Goal: Task Accomplishment & Management: Complete application form

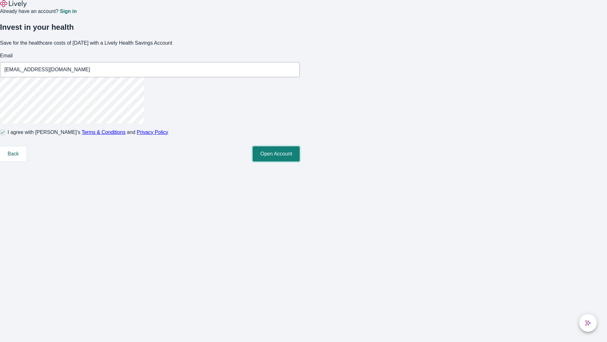
click at [300, 161] on button "Open Account" at bounding box center [276, 153] width 47 height 15
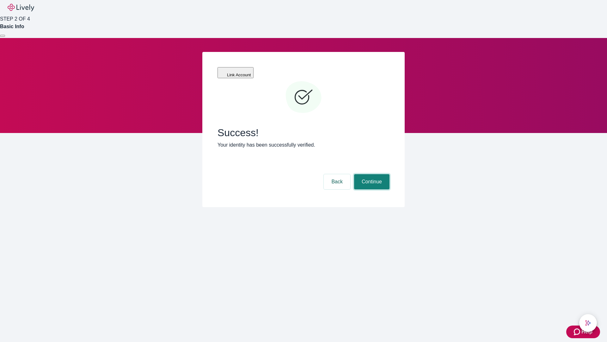
click at [371, 174] on button "Continue" at bounding box center [371, 181] width 35 height 15
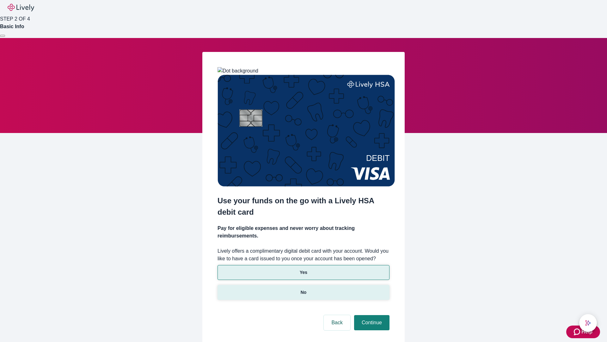
click at [303, 289] on p "No" at bounding box center [304, 292] width 6 height 7
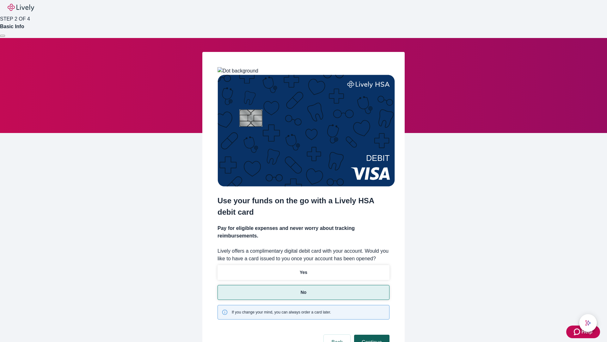
click at [371, 334] on button "Continue" at bounding box center [371, 341] width 35 height 15
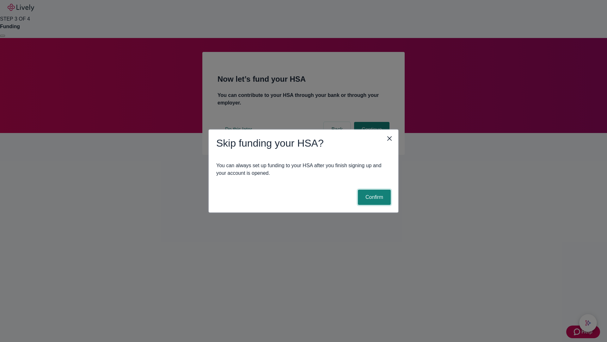
click at [374, 197] on button "Confirm" at bounding box center [374, 196] width 33 height 15
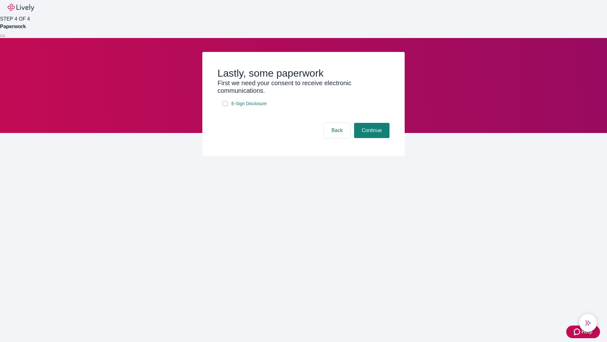
click at [225, 106] on input "E-Sign Disclosure" at bounding box center [225, 103] width 5 height 5
checkbox input "true"
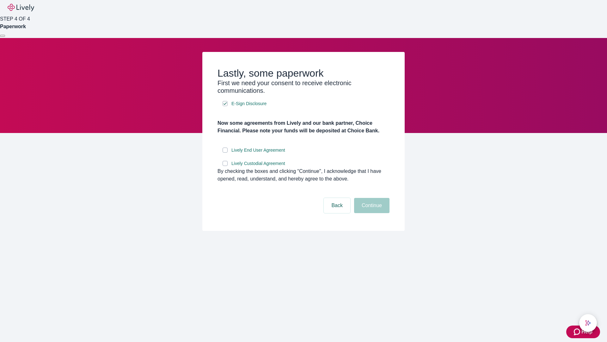
click at [225, 152] on input "Lively End User Agreement" at bounding box center [225, 149] width 5 height 5
checkbox input "true"
click at [225, 166] on input "Lively Custodial Agreement" at bounding box center [225, 163] width 5 height 5
checkbox input "true"
click at [371, 213] on button "Continue" at bounding box center [371, 205] width 35 height 15
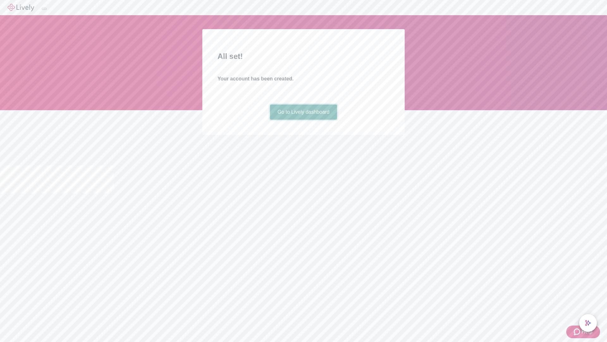
click at [303, 120] on link "Go to Lively dashboard" at bounding box center [303, 111] width 67 height 15
